Goal: Browse casually: Explore the website without a specific task or goal

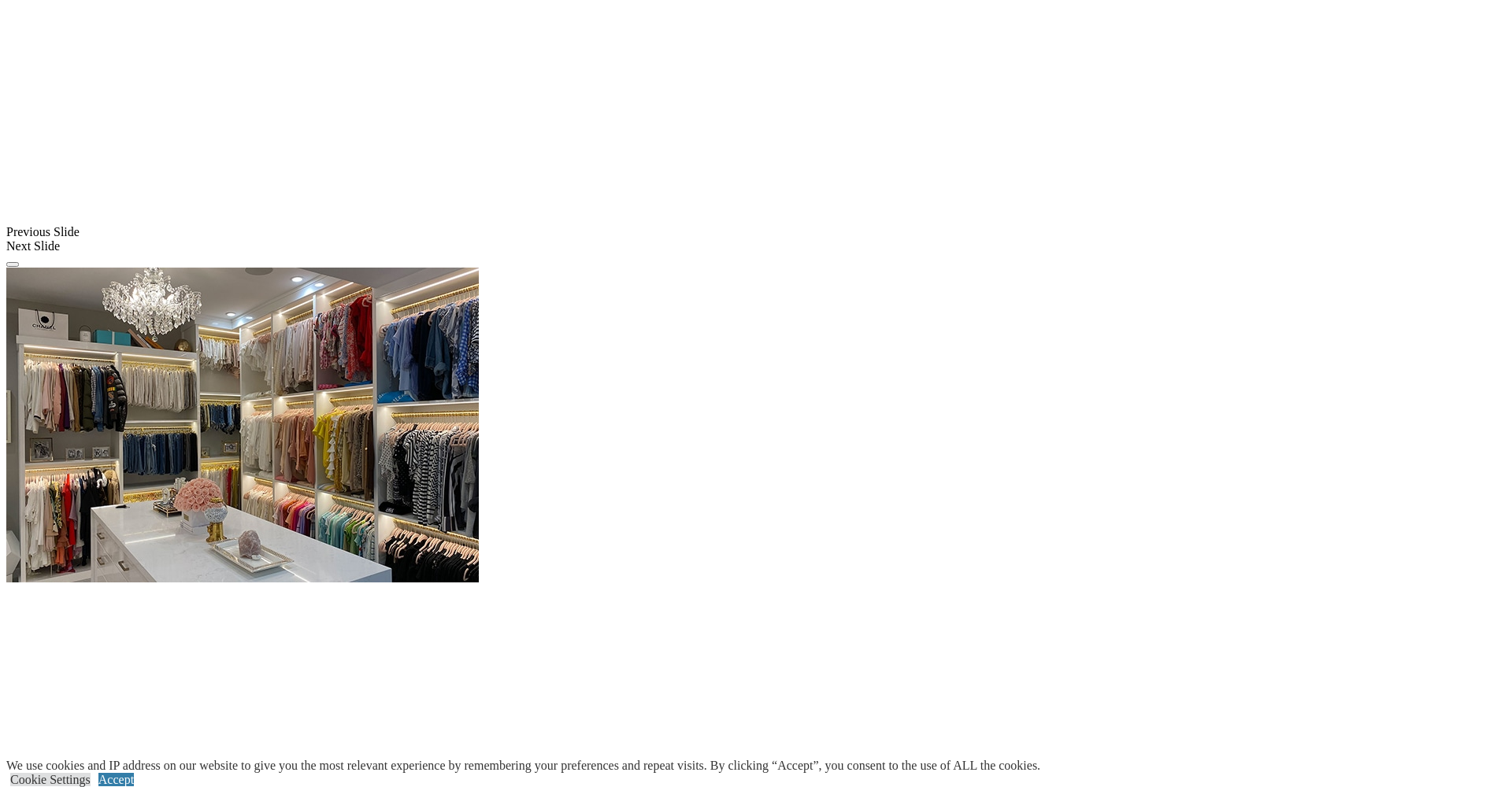
scroll to position [1677, 0]
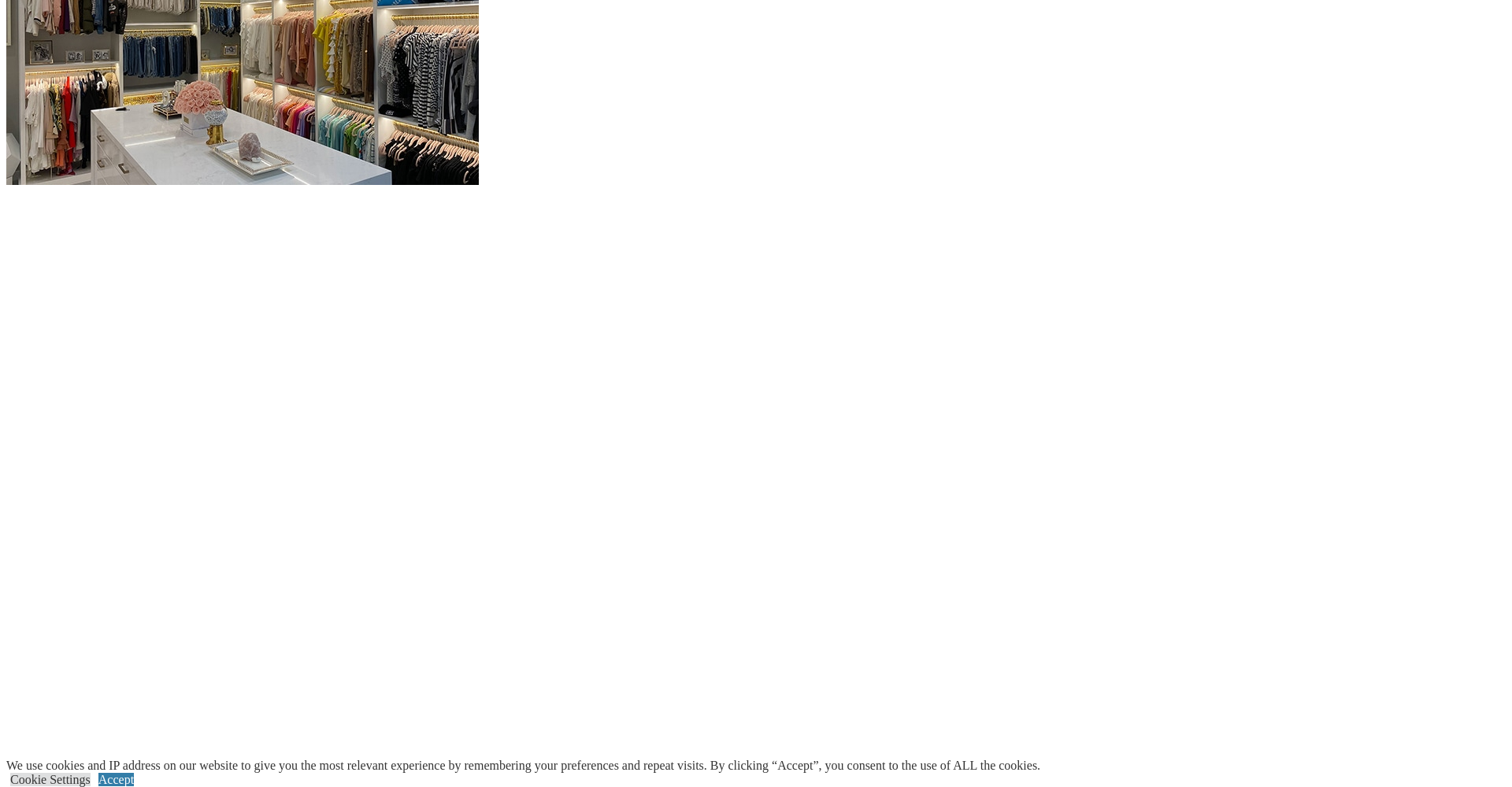
scroll to position [2103, 0]
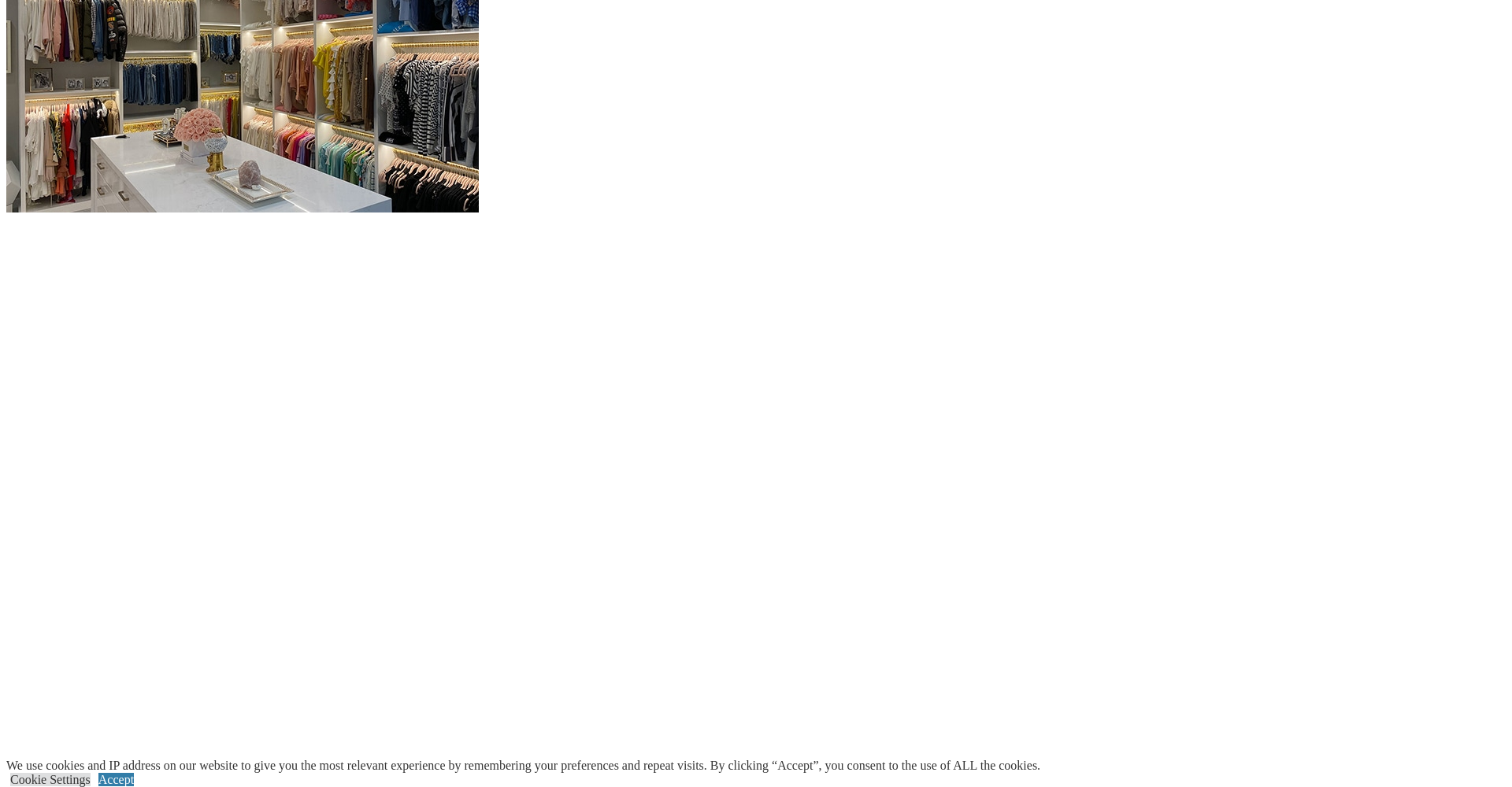
scroll to position [1642, 0]
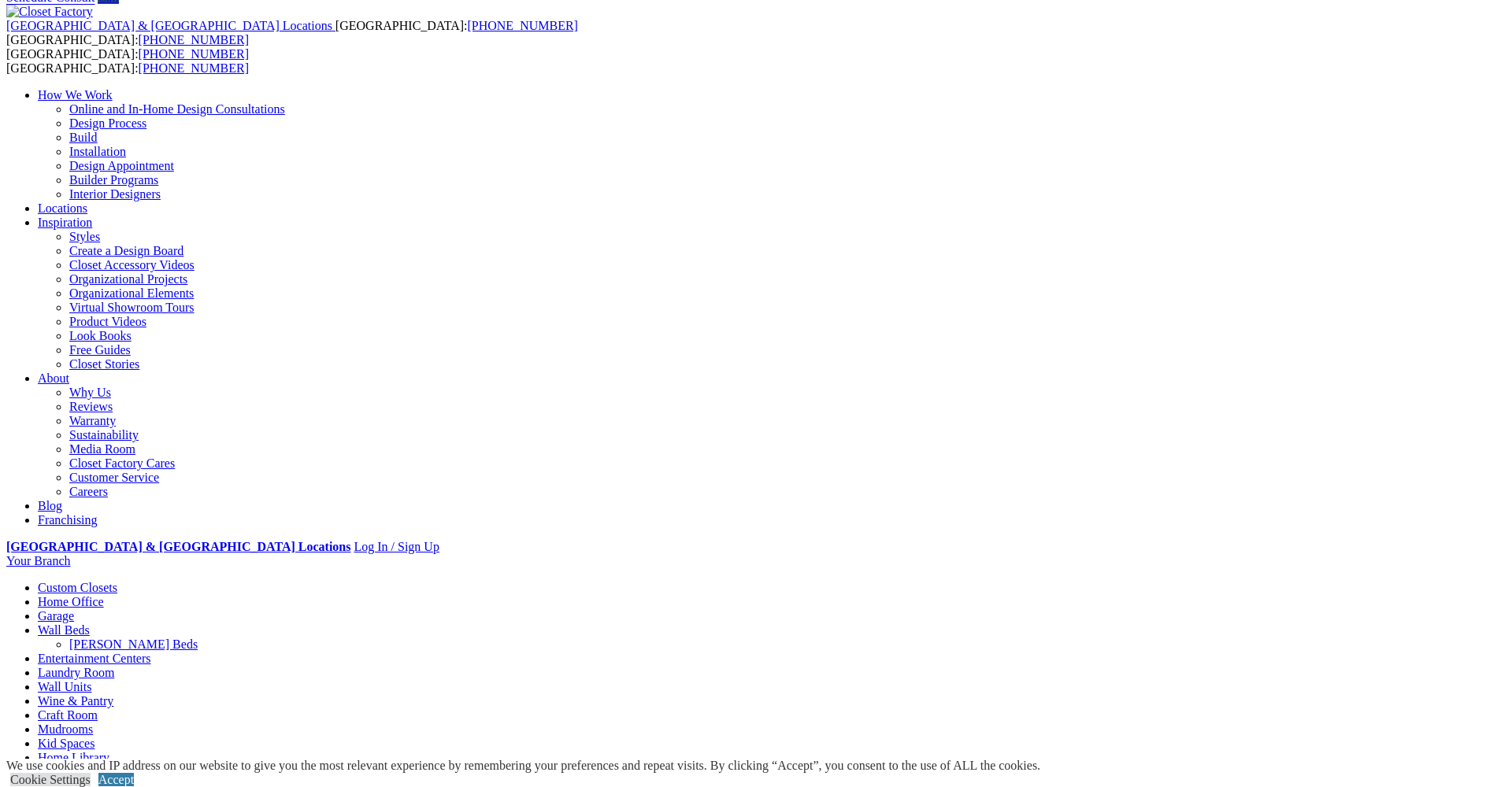
scroll to position [0, 0]
